Goal: Task Accomplishment & Management: Complete application form

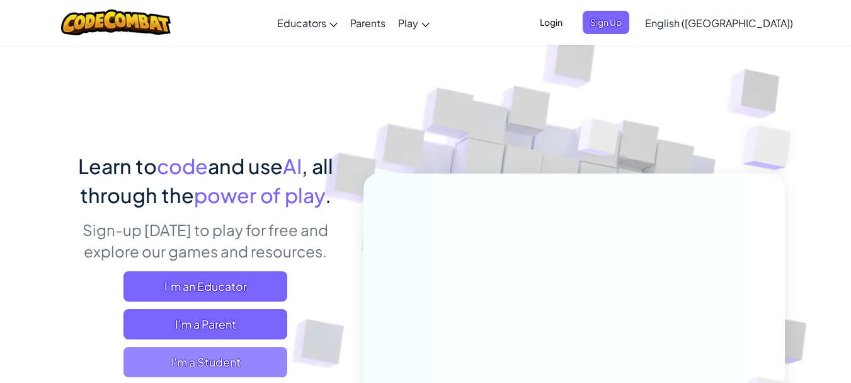
click at [248, 359] on span "I'm a Student" at bounding box center [206, 362] width 164 height 30
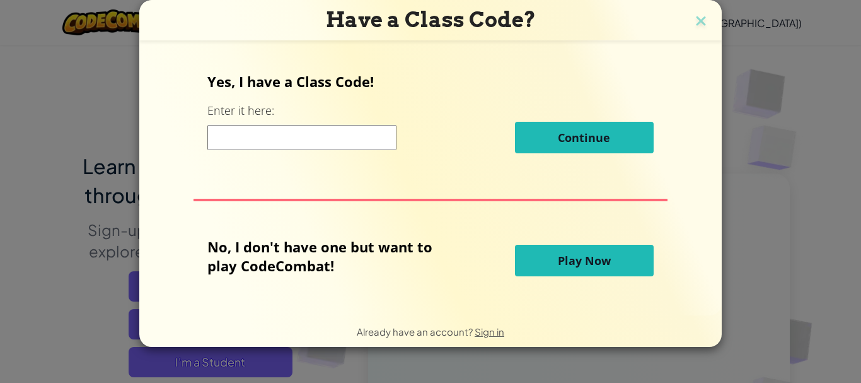
click at [309, 133] on input at bounding box center [301, 137] width 189 height 25
click at [579, 263] on span "Play Now" at bounding box center [584, 260] width 53 height 15
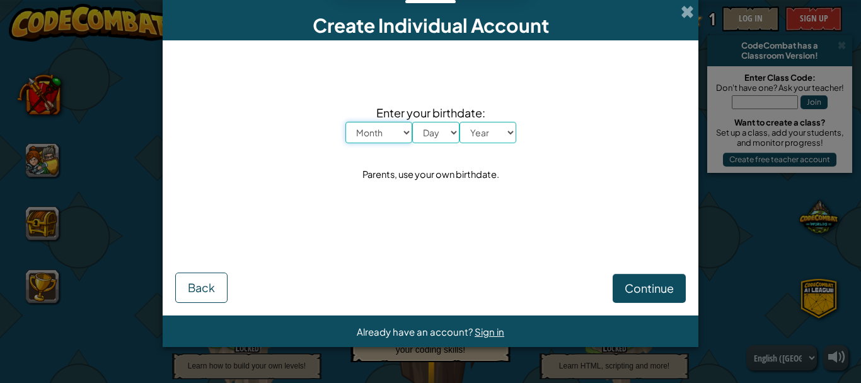
click at [386, 137] on select "Month January February March April May June July August September October Novem…" at bounding box center [378, 132] width 67 height 21
click at [343, 212] on div "Enter your birthdate: Month January February March April May June July August S…" at bounding box center [430, 144] width 510 height 182
click at [456, 127] on select "Day 1 2 3 4 5 6 7 8 9 10 11 12 13 14 15 16 17 18 19 20 21 22 23 24 25 26 27 28 …" at bounding box center [435, 132] width 47 height 21
select select "9"
click at [412, 122] on select "Day 1 2 3 4 5 6 7 8 9 10 11 12 13 14 15 16 17 18 19 20 21 22 23 24 25 26 27 28 …" at bounding box center [435, 132] width 47 height 21
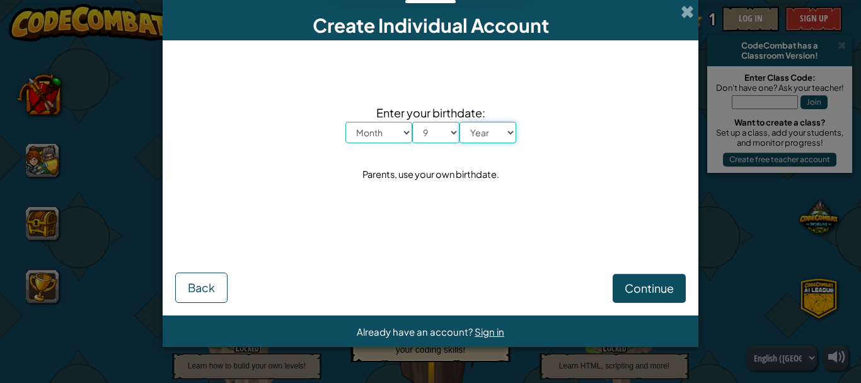
click at [507, 141] on select "Year [DATE] 2024 2023 2022 2021 2020 2019 2018 2017 2016 2015 2014 2013 2012 20…" at bounding box center [487, 132] width 57 height 21
click at [459, 122] on select "Year [DATE] 2024 2023 2022 2021 2020 2019 2018 2017 2016 2015 2014 2013 2012 20…" at bounding box center [487, 132] width 57 height 21
click at [645, 291] on span "Continue" at bounding box center [649, 287] width 49 height 14
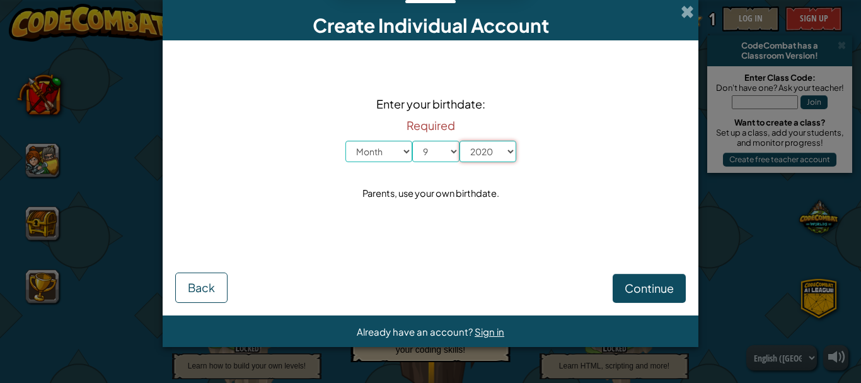
click at [485, 157] on select "Year [DATE] 2024 2023 2022 2021 2020 2019 2018 2017 2016 2015 2014 2013 2012 20…" at bounding box center [487, 151] width 57 height 21
click at [475, 141] on select "Year [DATE] 2024 2023 2022 2021 2020 2019 2018 2017 2016 2015 2014 2013 2012 20…" at bounding box center [487, 151] width 57 height 21
click at [492, 147] on select "Year [DATE] 2024 2023 2022 2021 2020 2019 2018 2017 2016 2015 2014 2013 2012 20…" at bounding box center [487, 151] width 57 height 21
select select "1999"
click at [459, 141] on select "Year [DATE] 2024 2023 2022 2021 2020 2019 2018 2017 2016 2015 2014 2013 2012 20…" at bounding box center [487, 151] width 57 height 21
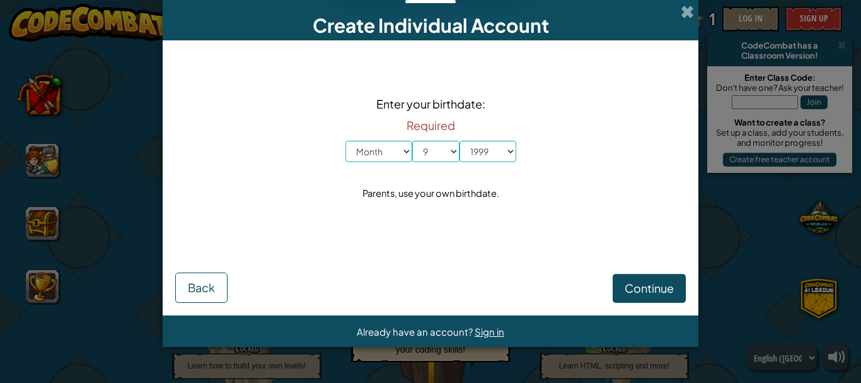
click at [612, 270] on div "Continue Back" at bounding box center [430, 272] width 510 height 59
click at [630, 293] on span "Continue" at bounding box center [649, 287] width 49 height 14
click at [626, 277] on button "Continue" at bounding box center [649, 288] width 73 height 29
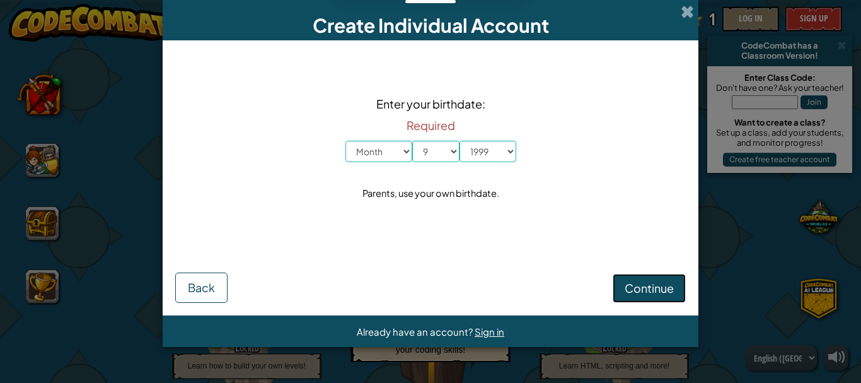
click at [626, 277] on button "Continue" at bounding box center [649, 288] width 73 height 29
click at [627, 290] on span "Continue" at bounding box center [649, 287] width 49 height 14
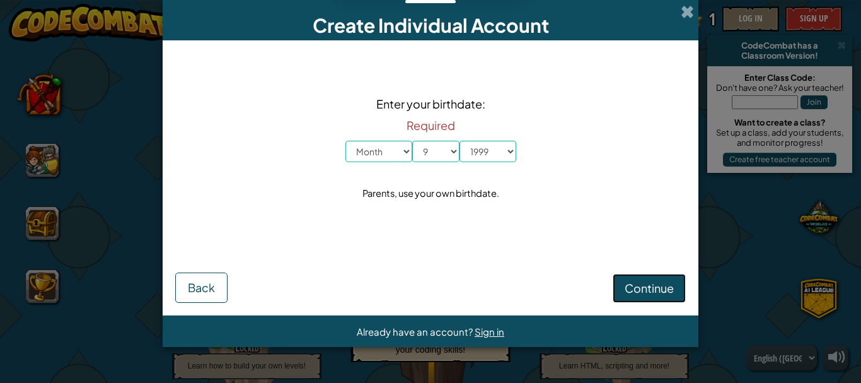
click at [627, 290] on span "Continue" at bounding box center [649, 287] width 49 height 14
click at [628, 290] on span "Continue" at bounding box center [649, 287] width 49 height 14
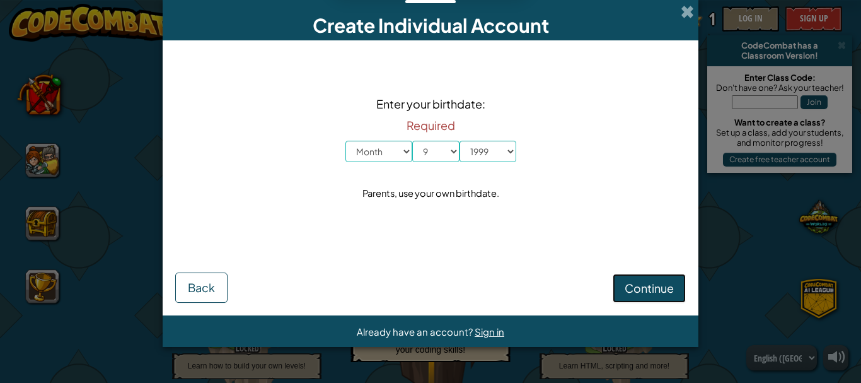
click at [628, 290] on span "Continue" at bounding box center [649, 287] width 49 height 14
click at [399, 146] on select "Month January February March April May June July August September October Novem…" at bounding box center [378, 151] width 67 height 21
select select "4"
click at [345, 141] on select "Month January February March April May June July August September October Novem…" at bounding box center [378, 151] width 67 height 21
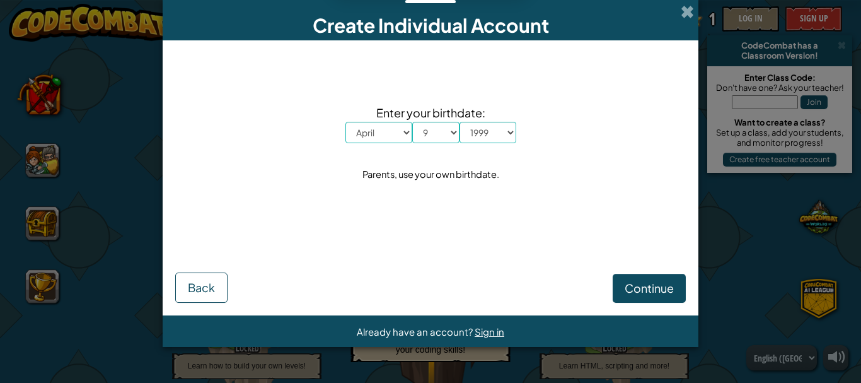
click at [669, 306] on form "Enter your birthdate: Month January February March April May June July August S…" at bounding box center [431, 177] width 536 height 275
click at [642, 275] on button "Continue" at bounding box center [649, 288] width 73 height 29
